Goal: Information Seeking & Learning: Learn about a topic

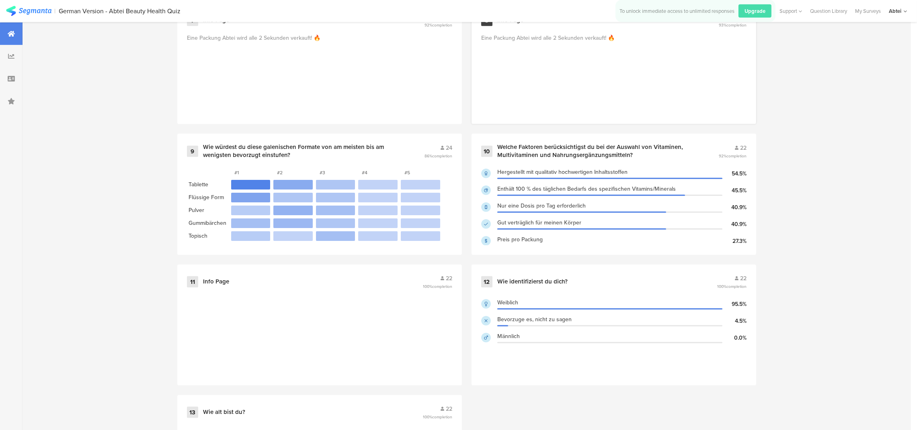
scroll to position [783, 0]
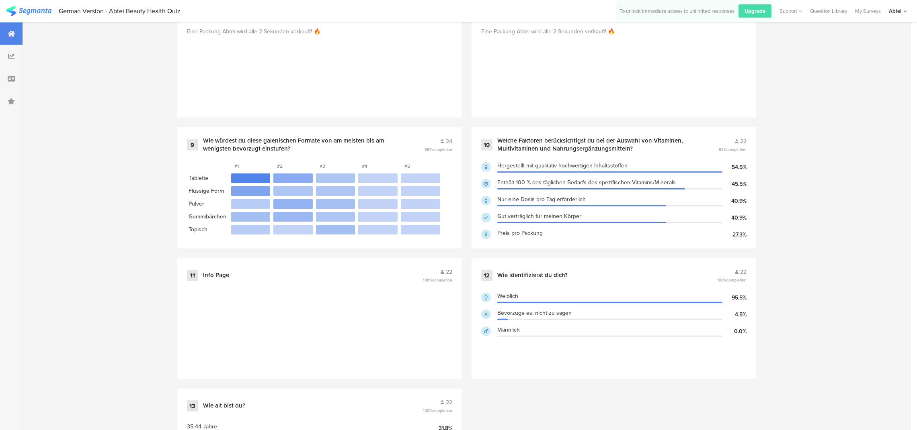
click at [72, 123] on div "Survey Questions 13 1 Was sind deine Hautbeprobleme? 50 55% completion Falten 4…" at bounding box center [467, 45] width 888 height 963
click at [66, 49] on div "Survey Questions 13 1 Was sind deine Hautbeprobleme? 50 55% completion Falten 4…" at bounding box center [467, 45] width 888 height 963
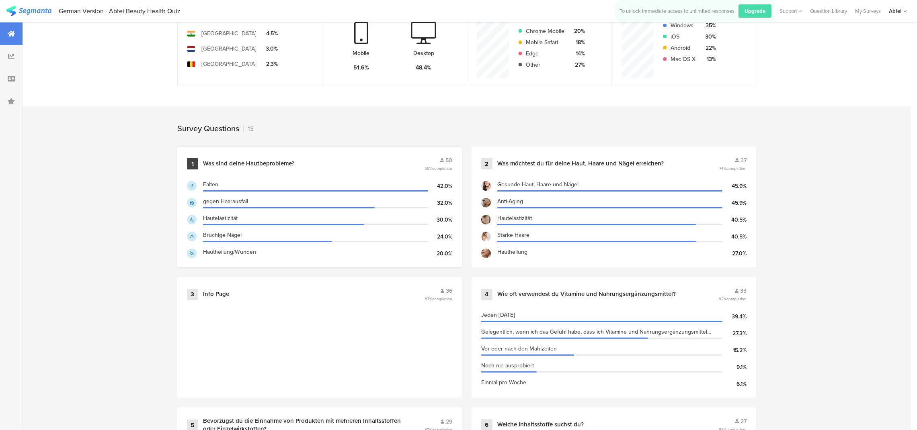
scroll to position [0, 0]
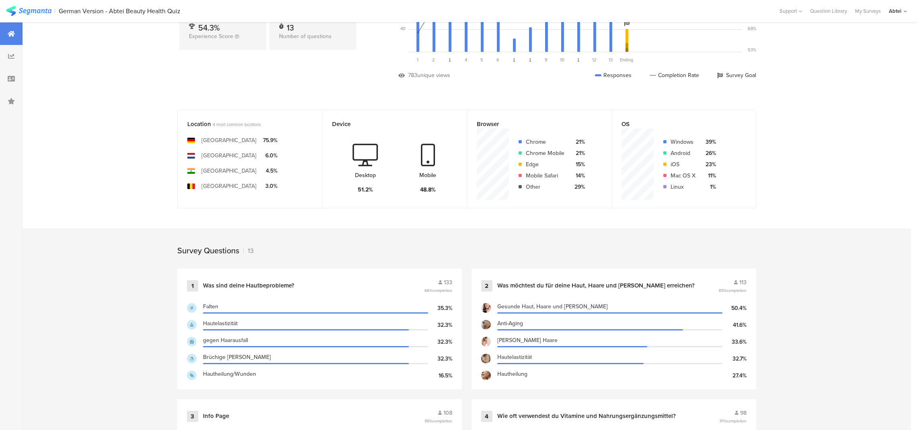
scroll to position [60, 0]
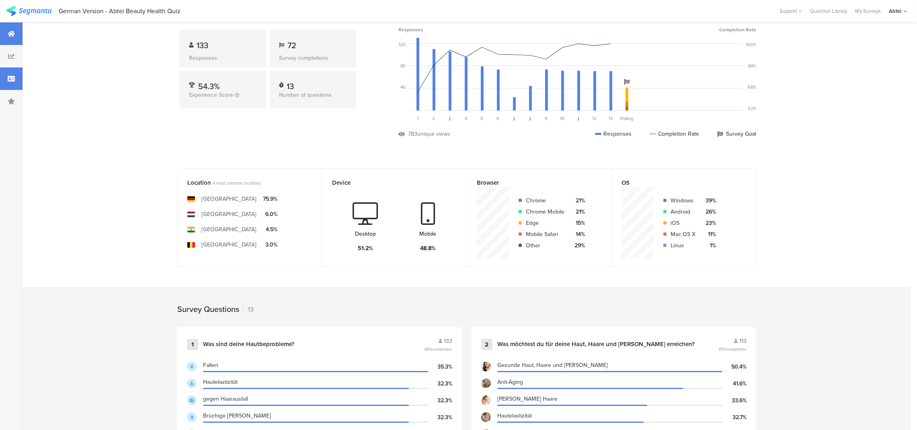
click at [8, 80] on icon at bounding box center [11, 79] width 7 height 6
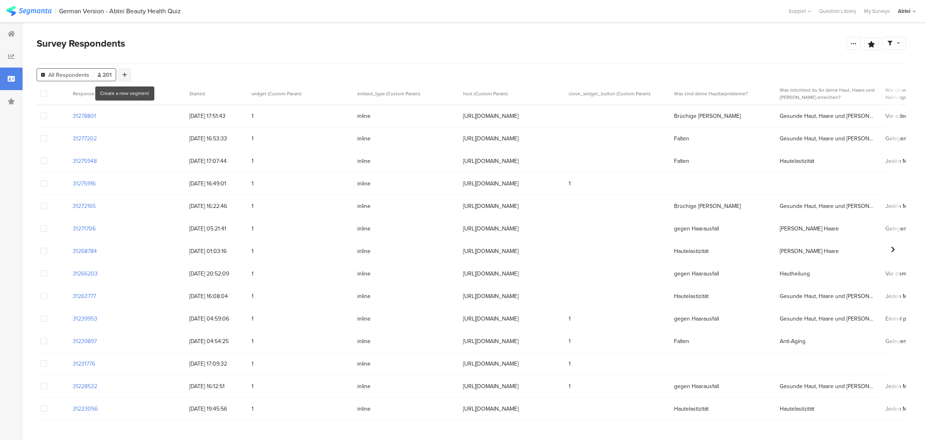
click at [126, 78] on icon at bounding box center [125, 75] width 4 height 6
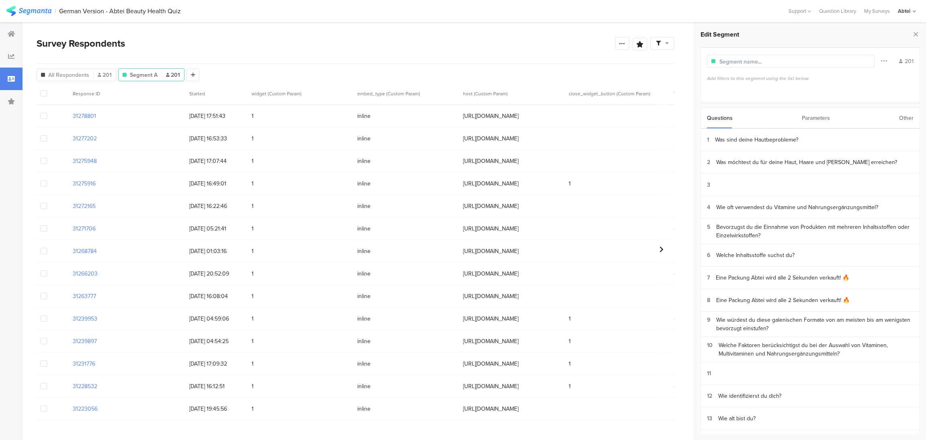
click at [816, 120] on div "Parameters" at bounding box center [816, 118] width 28 height 20
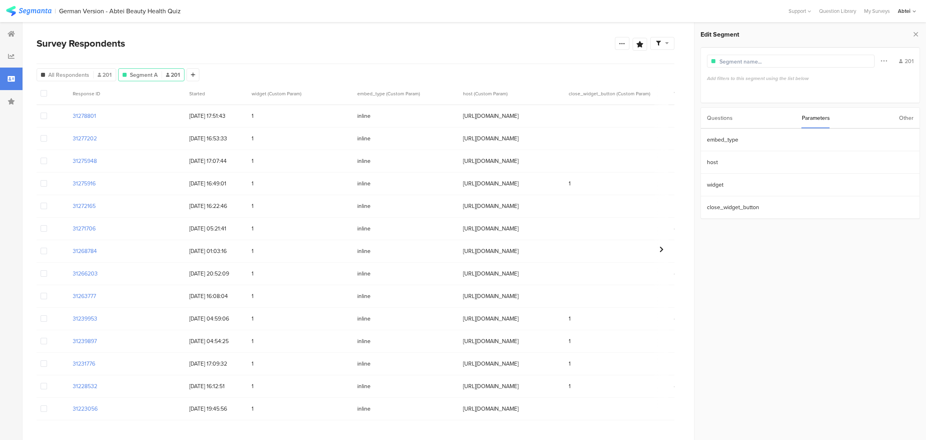
click at [721, 121] on div "Questions" at bounding box center [720, 118] width 26 height 20
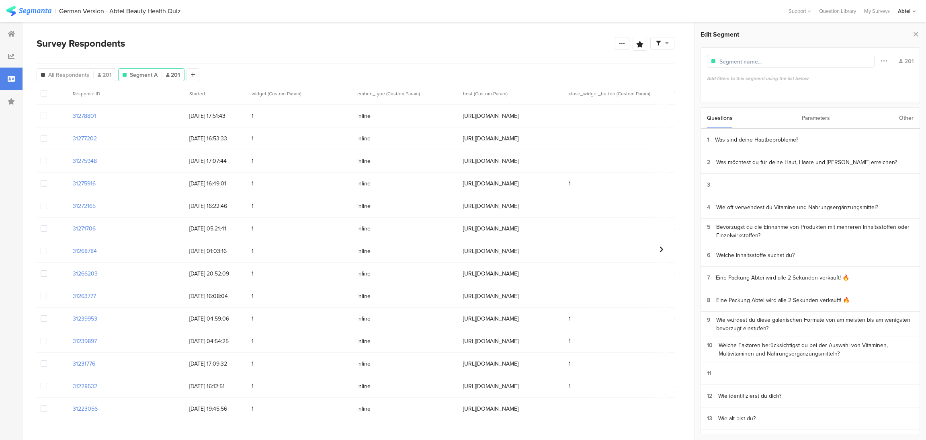
click at [909, 119] on div "Other" at bounding box center [906, 118] width 14 height 20
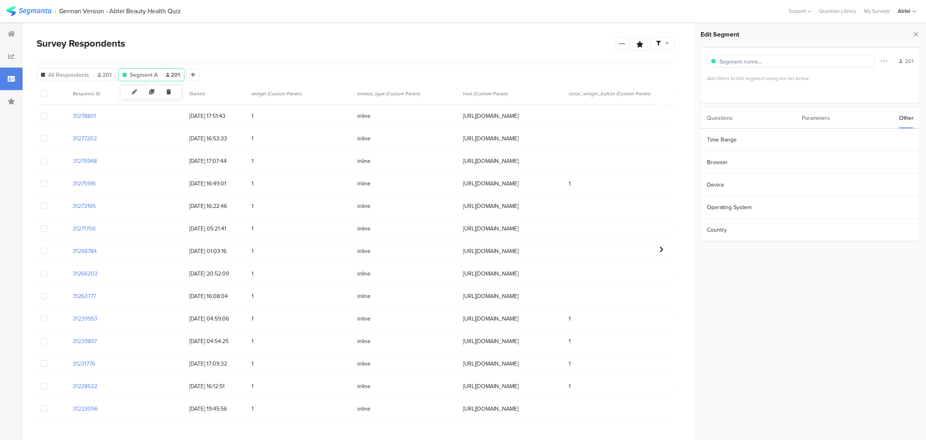
click at [170, 94] on icon at bounding box center [168, 91] width 16 height 13
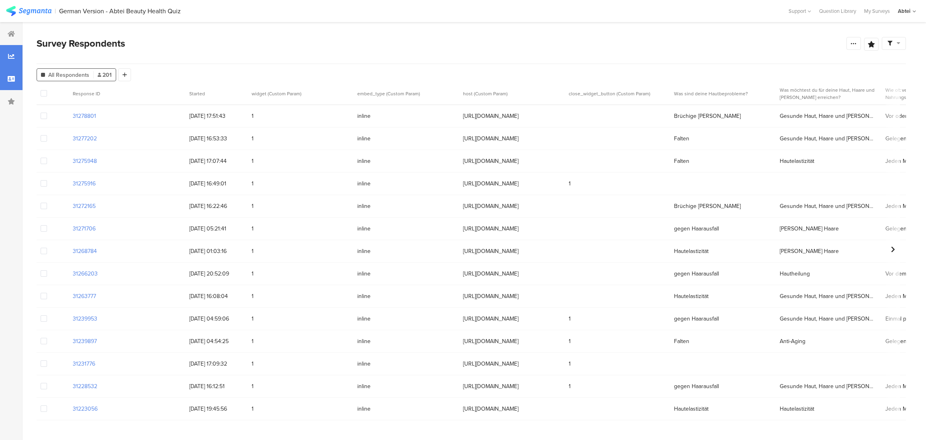
click at [10, 56] on icon at bounding box center [11, 56] width 6 height 6
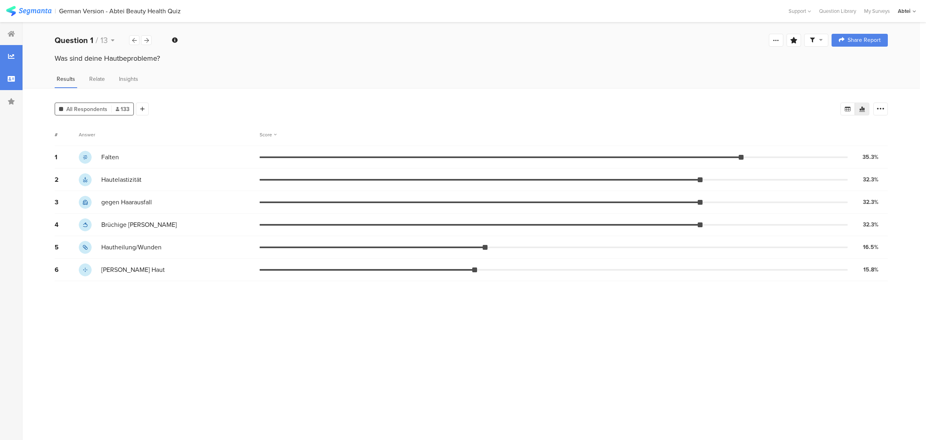
click at [12, 80] on icon at bounding box center [11, 79] width 7 height 6
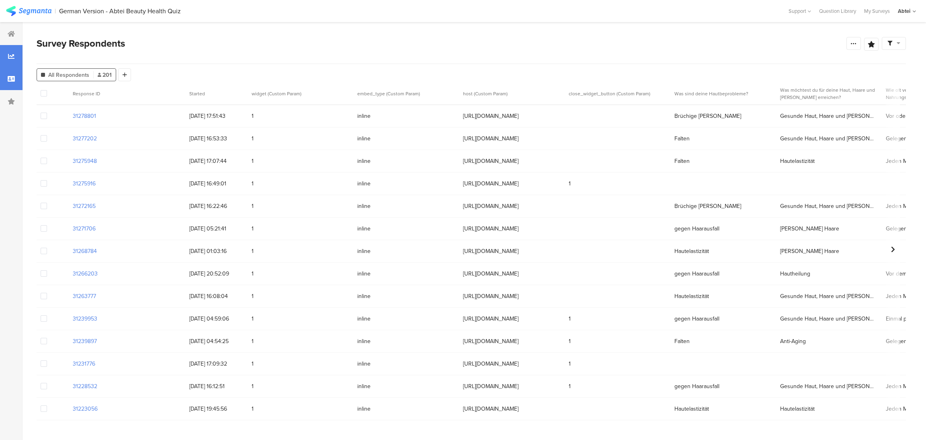
click at [10, 62] on div at bounding box center [11, 56] width 23 height 23
